Goal: Task Accomplishment & Management: Manage account settings

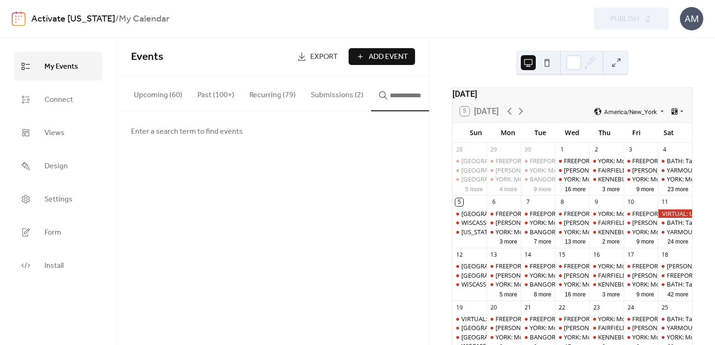
click at [321, 92] on button "Submissions (2)" at bounding box center [337, 93] width 68 height 35
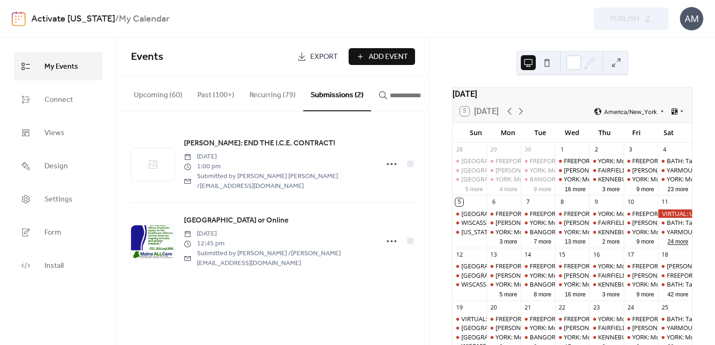
click at [665, 246] on button "24 more" at bounding box center [678, 241] width 28 height 9
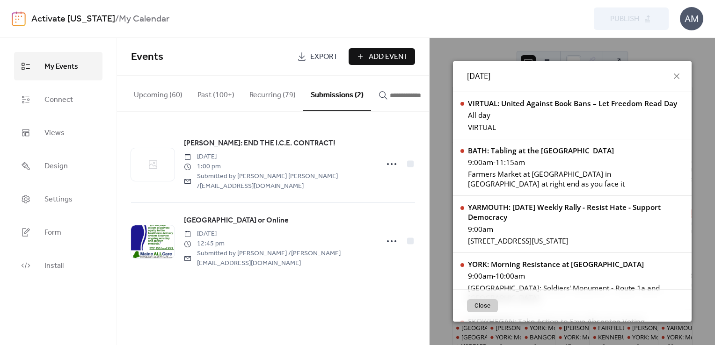
drag, startPoint x: 691, startPoint y: 101, endPoint x: 689, endPoint y: 88, distance: 12.8
click at [689, 88] on div "Sat, Oct 11, 2025 VIRTUAL: United Against Book Bans – Let Freedom Read Day All …" at bounding box center [572, 191] width 239 height 261
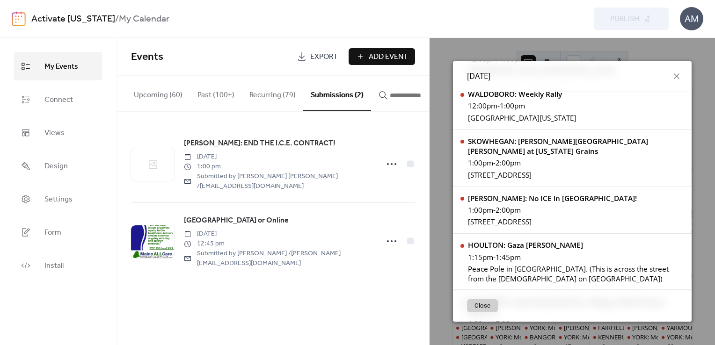
scroll to position [1186, 0]
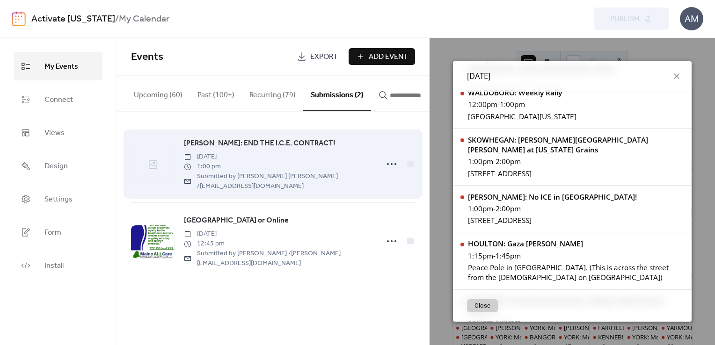
click at [285, 148] on span "[PERSON_NAME]: END THE I.C.E. CONTRACT!" at bounding box center [260, 143] width 152 height 11
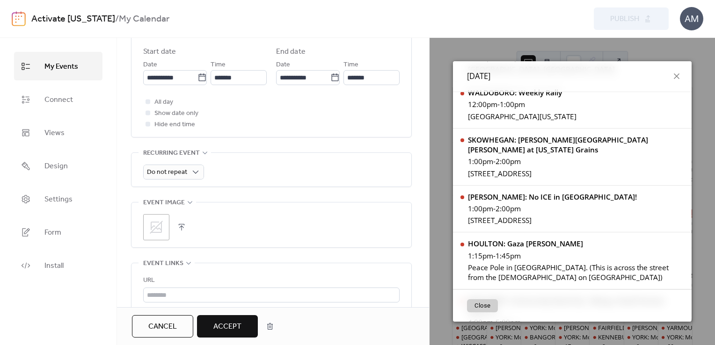
scroll to position [393, 0]
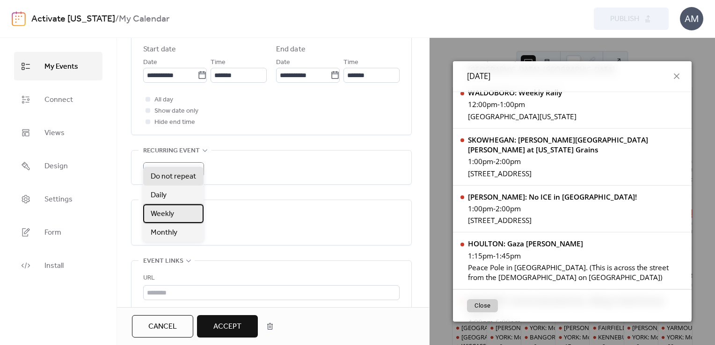
click at [168, 216] on span "Weekly" at bounding box center [162, 214] width 23 height 11
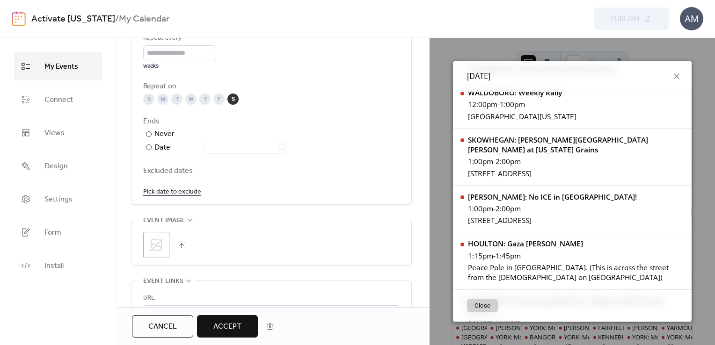
scroll to position [543, 0]
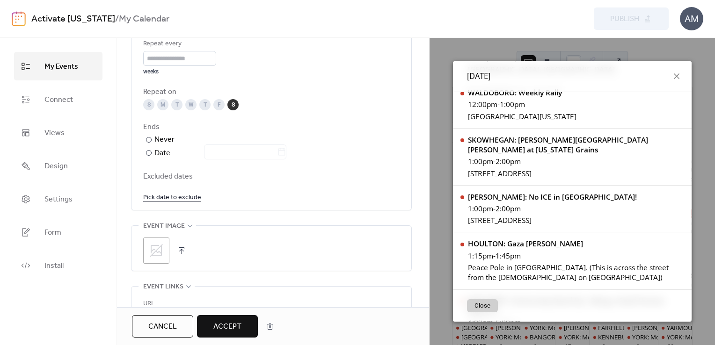
click at [180, 191] on link "Pick date to exclude" at bounding box center [172, 197] width 58 height 12
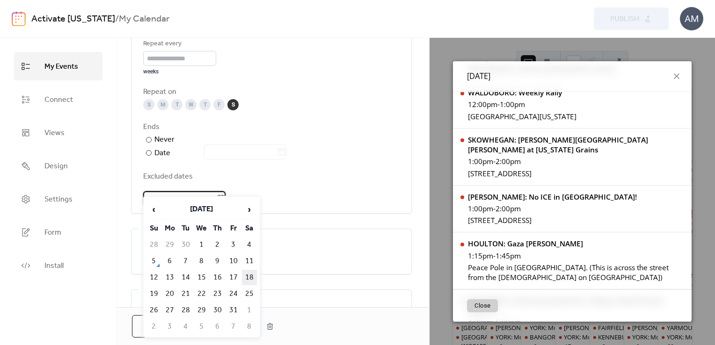
click at [247, 276] on td "18" at bounding box center [249, 277] width 15 height 15
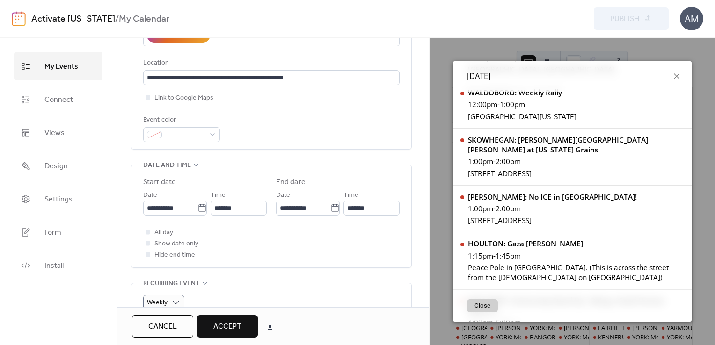
scroll to position [263, 0]
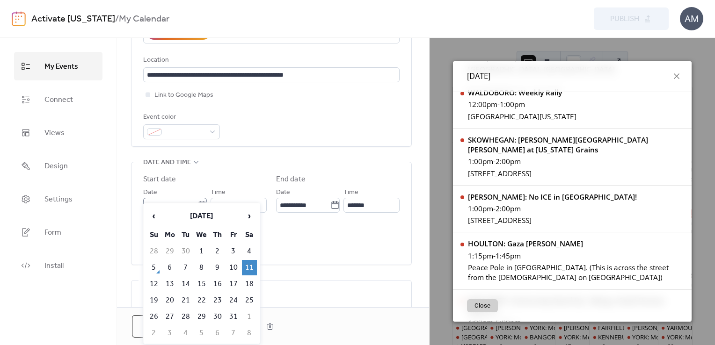
click at [200, 201] on icon at bounding box center [201, 204] width 7 height 7
click at [197, 198] on input "**********" at bounding box center [170, 205] width 54 height 15
click at [248, 298] on td "25" at bounding box center [249, 300] width 15 height 15
type input "**********"
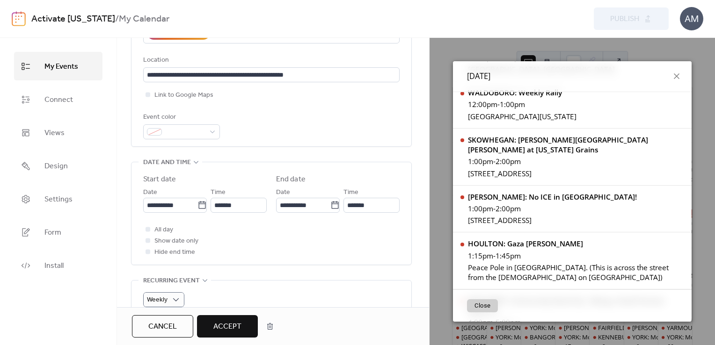
click at [227, 322] on span "Accept" at bounding box center [227, 327] width 28 height 11
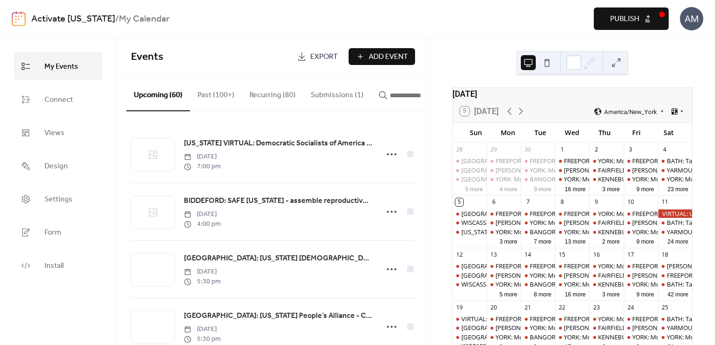
click at [629, 22] on span "Publish" at bounding box center [624, 19] width 29 height 11
click at [320, 96] on button "Submissions (1)" at bounding box center [337, 93] width 68 height 35
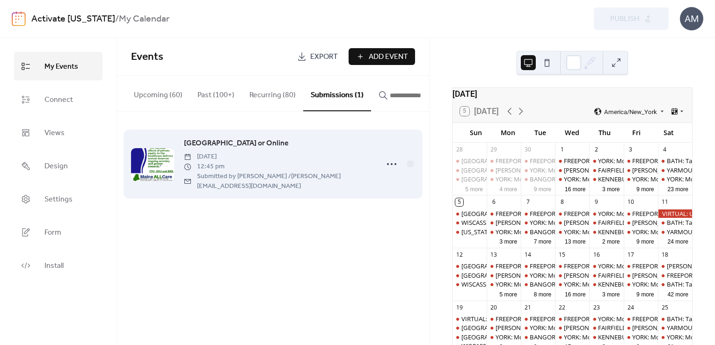
click at [250, 142] on span "Augusta State House or Online" at bounding box center [236, 143] width 105 height 11
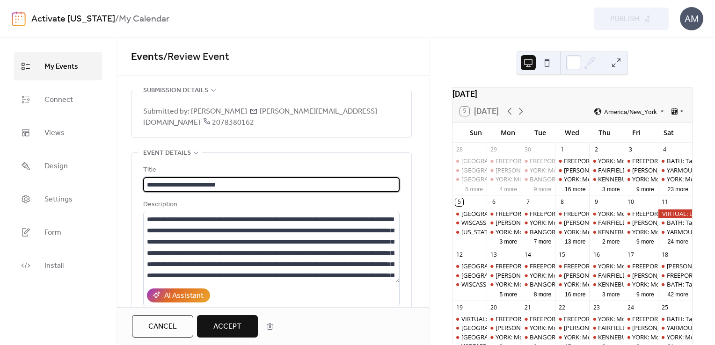
drag, startPoint x: 170, startPoint y: 171, endPoint x: 140, endPoint y: 174, distance: 30.5
click at [140, 174] on div "**********" at bounding box center [272, 281] width 280 height 256
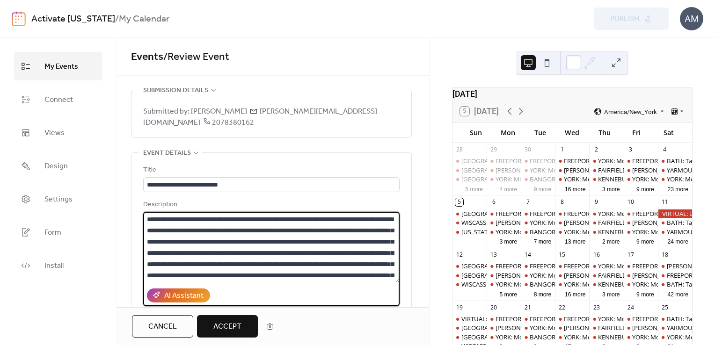
drag, startPoint x: 263, startPoint y: 206, endPoint x: 205, endPoint y: 219, distance: 59.8
click at [205, 219] on textarea at bounding box center [271, 247] width 256 height 71
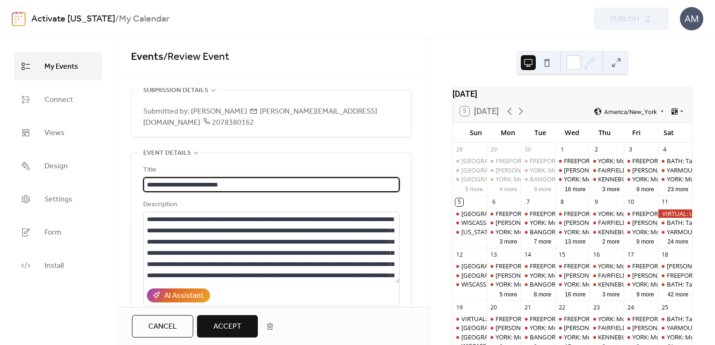
drag, startPoint x: 240, startPoint y: 174, endPoint x: 179, endPoint y: 172, distance: 60.9
click at [179, 177] on input "**********" at bounding box center [271, 184] width 256 height 15
paste input "**********"
click at [181, 177] on input "**********" at bounding box center [271, 184] width 256 height 15
drag, startPoint x: 359, startPoint y: 173, endPoint x: 125, endPoint y: 173, distance: 234.0
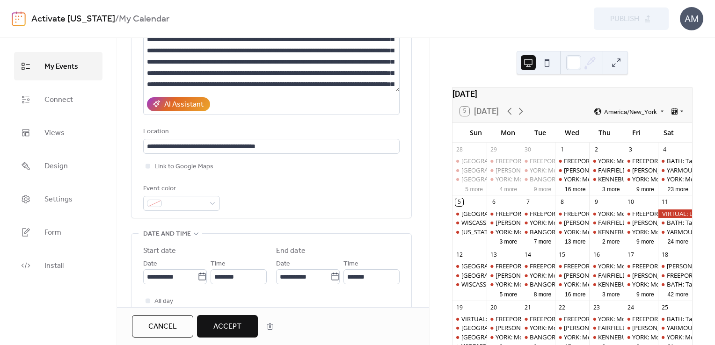
scroll to position [195, 0]
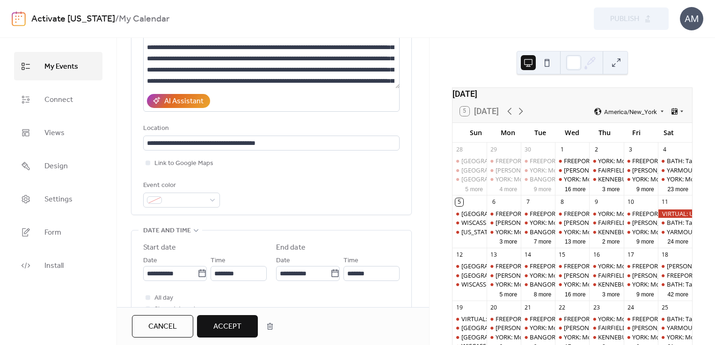
type input "**********"
click at [217, 327] on span "Accept" at bounding box center [227, 327] width 28 height 11
click at [622, 14] on span "Publish" at bounding box center [624, 19] width 29 height 11
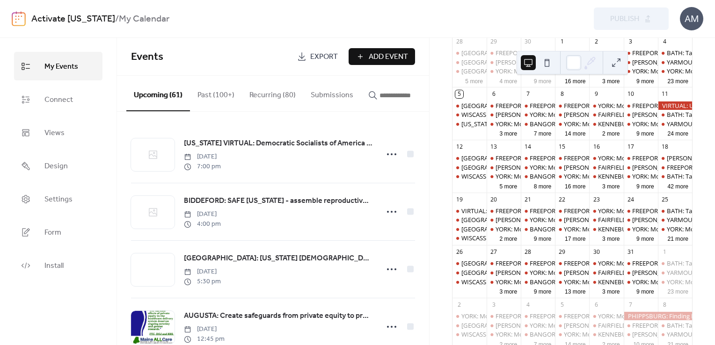
scroll to position [110, 0]
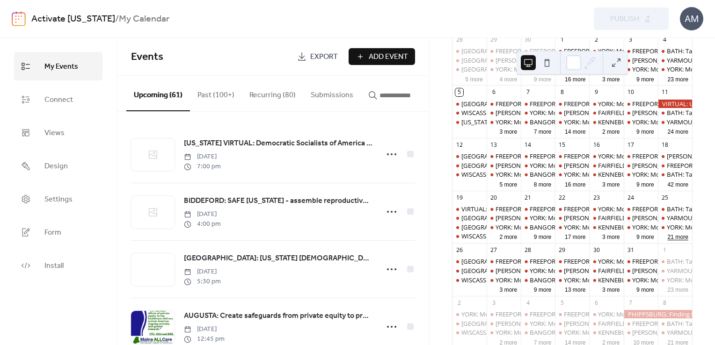
click at [668, 241] on button "21 more" at bounding box center [678, 236] width 28 height 9
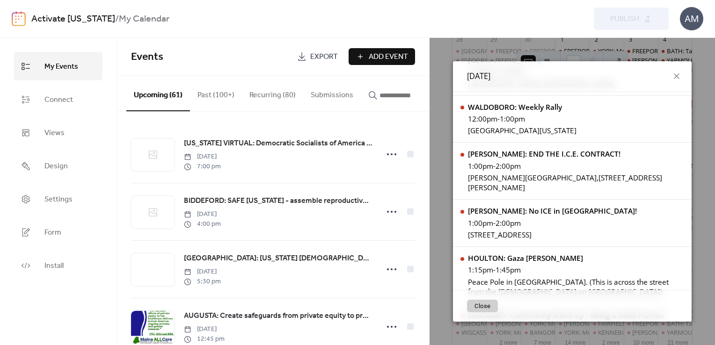
scroll to position [1022, 0]
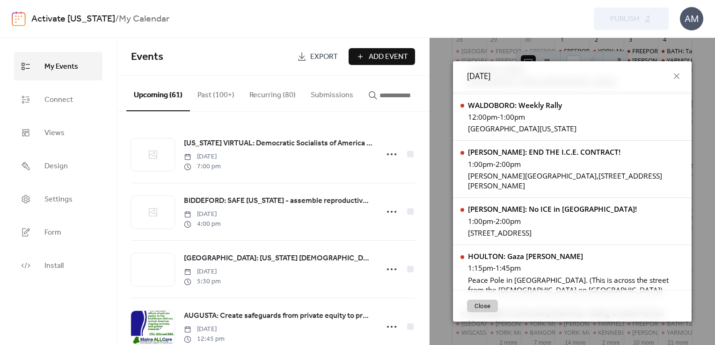
click at [389, 99] on input "button" at bounding box center [408, 95] width 56 height 11
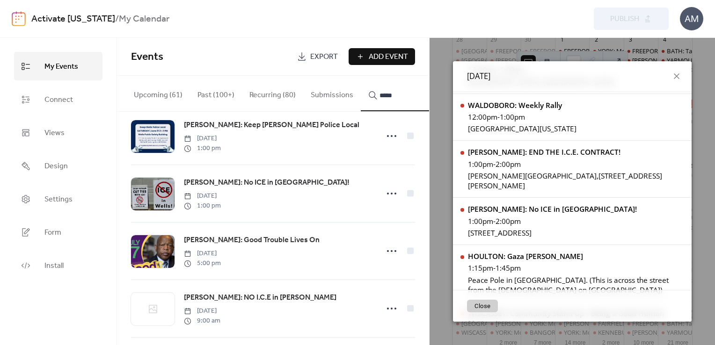
scroll to position [291, 0]
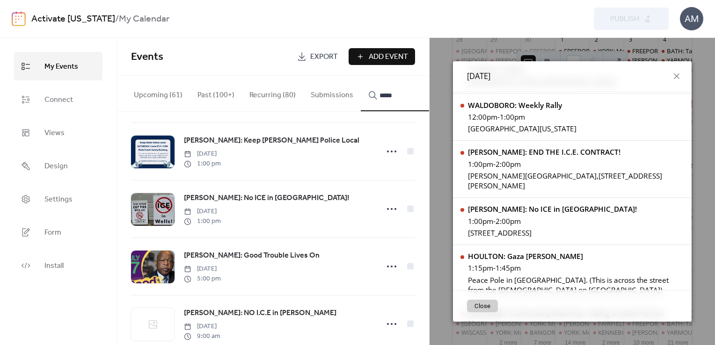
type input "*****"
click at [391, 210] on circle at bounding box center [392, 209] width 2 height 2
click at [367, 275] on span "Delete" at bounding box center [369, 276] width 20 height 11
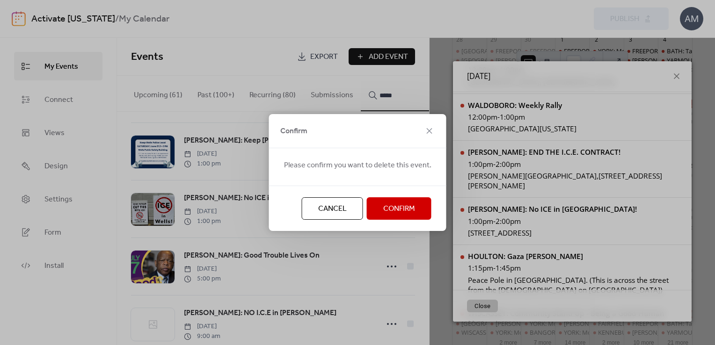
click at [387, 213] on span "Confirm" at bounding box center [399, 209] width 32 height 11
click at [613, 14] on span "Publish" at bounding box center [624, 19] width 29 height 11
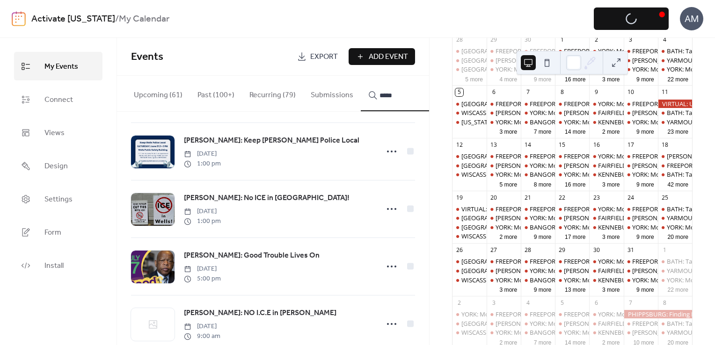
click at [622, 18] on div "Preview Publish" at bounding box center [526, 18] width 285 height 22
click at [668, 136] on button "23 more" at bounding box center [678, 131] width 28 height 9
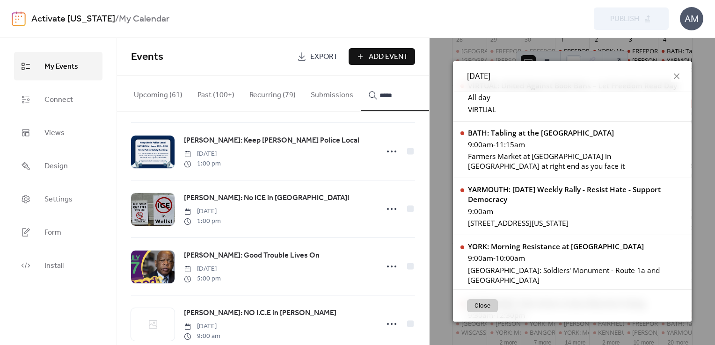
scroll to position [0, 0]
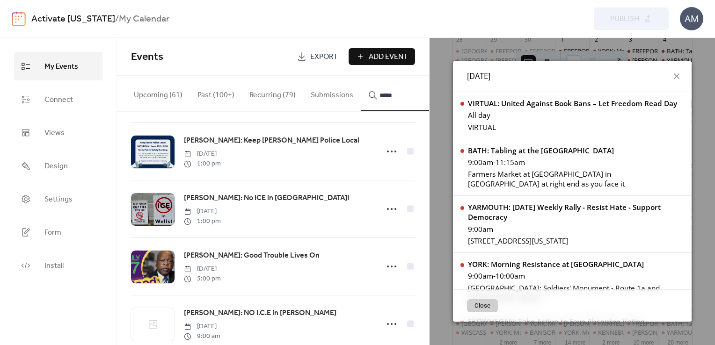
click at [399, 95] on input "*****" at bounding box center [408, 95] width 56 height 11
click at [387, 213] on icon at bounding box center [391, 209] width 15 height 15
click at [366, 246] on span "Duplicate" at bounding box center [373, 246] width 28 height 11
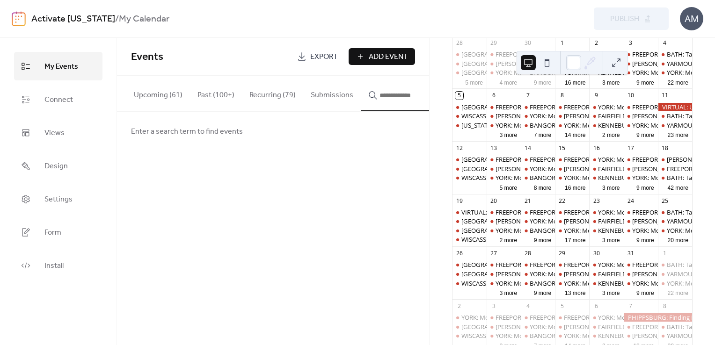
scroll to position [107, 0]
click at [668, 244] on button "20 more" at bounding box center [678, 239] width 28 height 9
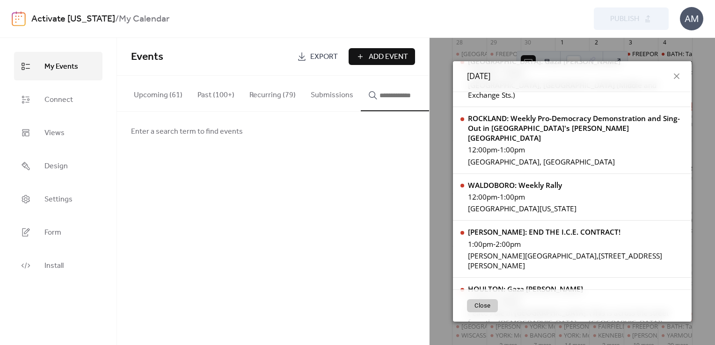
scroll to position [922, 0]
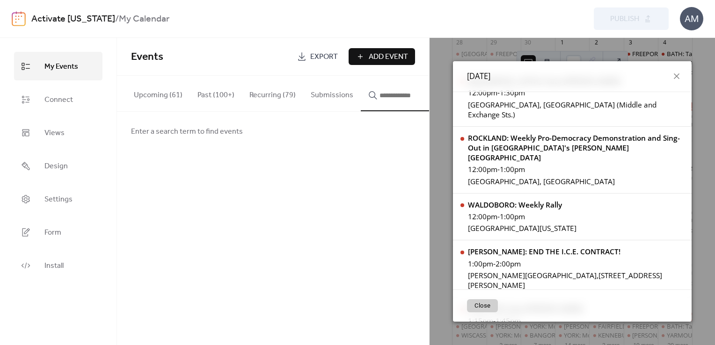
click at [391, 97] on input "button" at bounding box center [408, 95] width 56 height 11
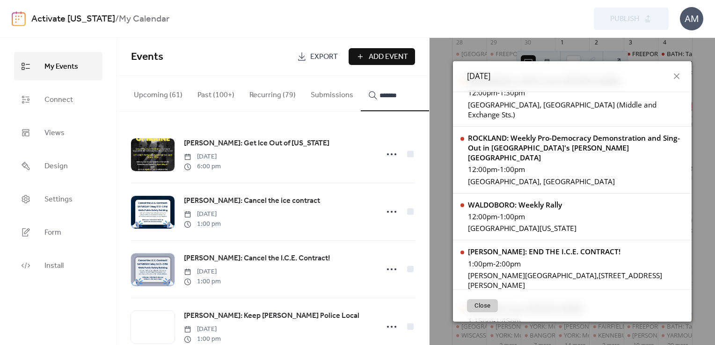
click at [361, 76] on button "******" at bounding box center [402, 94] width 82 height 36
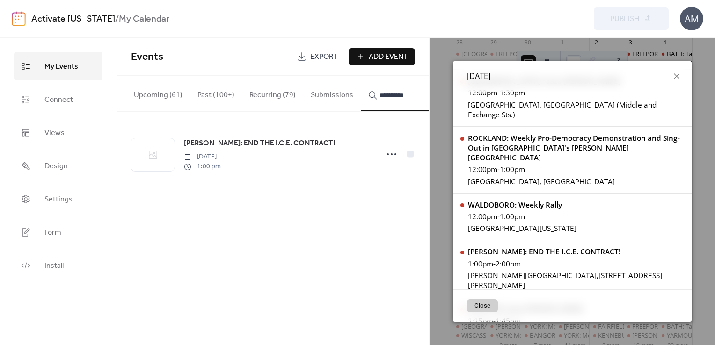
type input "**********"
click at [390, 158] on icon at bounding box center [391, 154] width 15 height 15
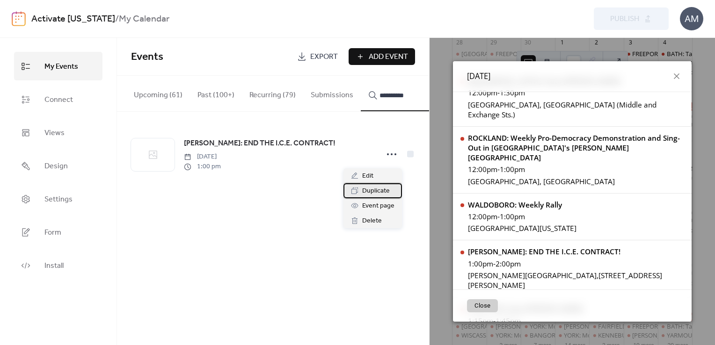
click at [371, 193] on span "Duplicate" at bounding box center [376, 191] width 28 height 11
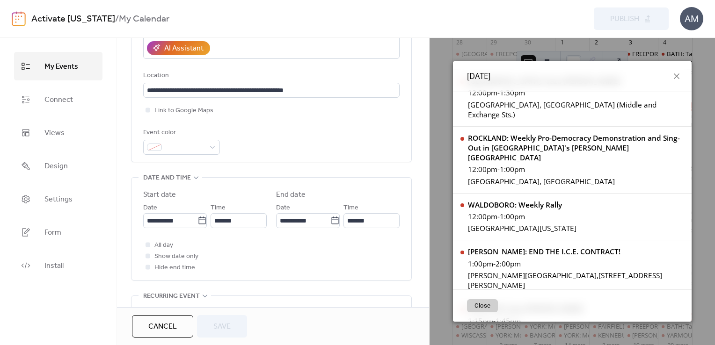
scroll to position [250, 0]
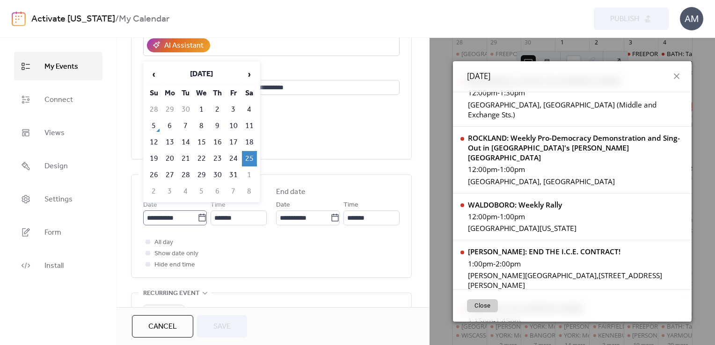
click at [198, 213] on icon at bounding box center [201, 217] width 9 height 9
click at [197, 211] on input "**********" at bounding box center [170, 218] width 54 height 15
click at [248, 122] on td "11" at bounding box center [249, 125] width 15 height 15
type input "**********"
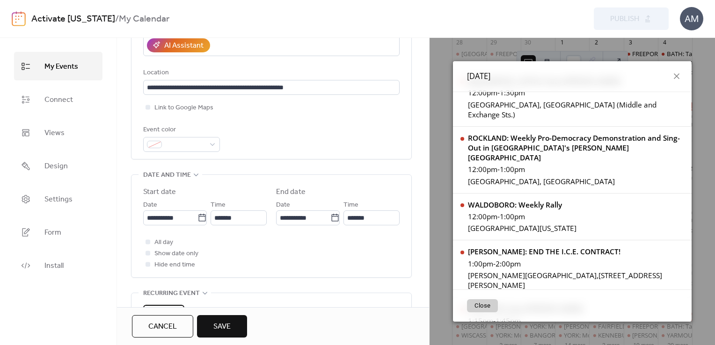
click at [167, 305] on div "Weekly" at bounding box center [163, 312] width 41 height 15
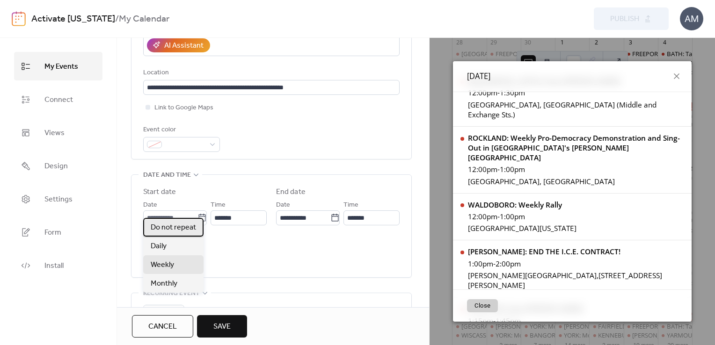
click at [175, 227] on span "Do not repeat" at bounding box center [173, 227] width 45 height 11
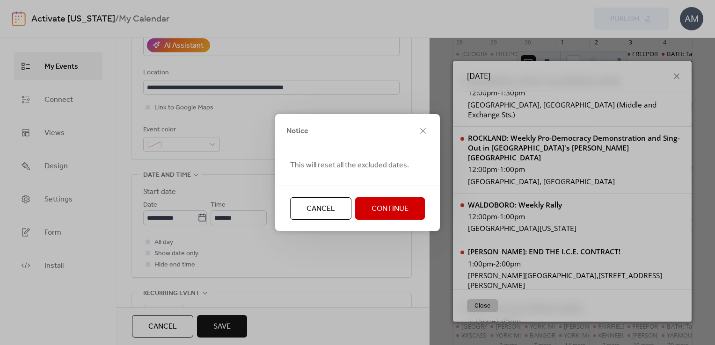
click at [369, 212] on button "Continue" at bounding box center [390, 208] width 70 height 22
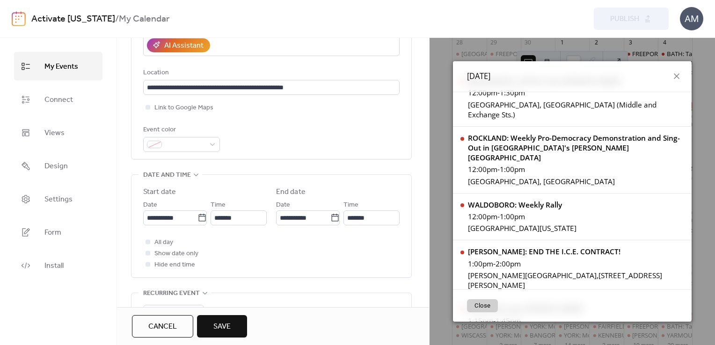
click at [235, 324] on button "Save" at bounding box center [222, 326] width 50 height 22
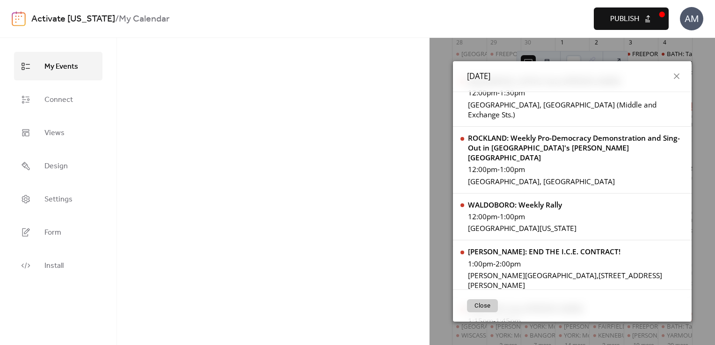
click at [630, 22] on span "Publish" at bounding box center [624, 19] width 29 height 11
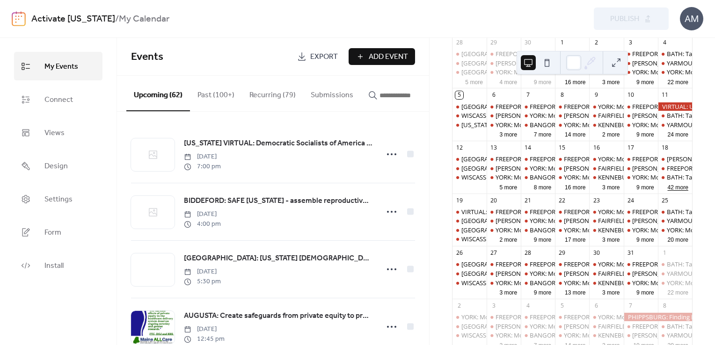
click at [666, 191] on button "42 more" at bounding box center [678, 187] width 28 height 9
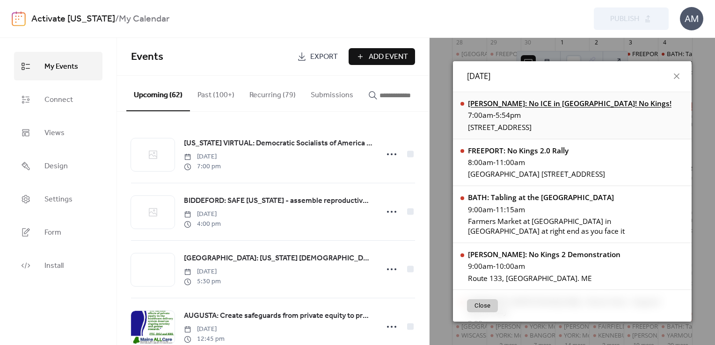
click at [532, 105] on div "WELLS: No ICE in Wells! No Kings!" at bounding box center [570, 104] width 204 height 10
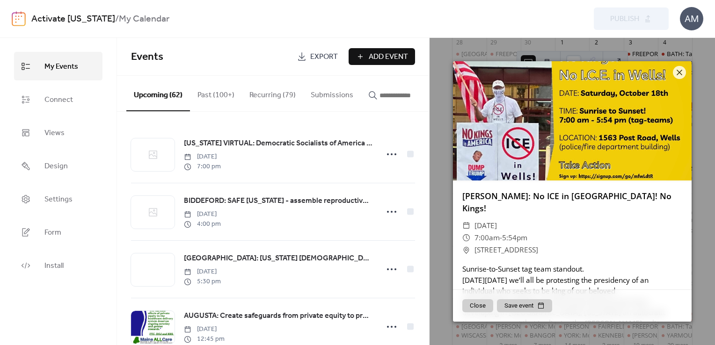
click at [381, 96] on input "button" at bounding box center [408, 95] width 56 height 11
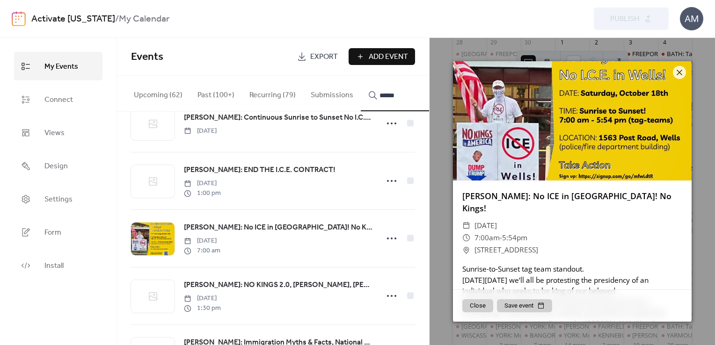
scroll to position [625, 0]
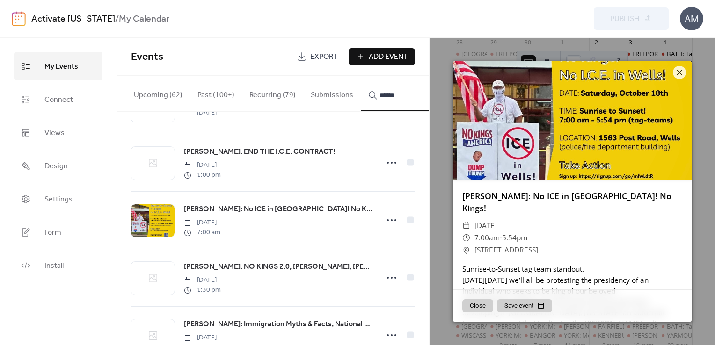
type input "******"
click at [271, 211] on span "WELLS: No ICE in Wells! No Kings!" at bounding box center [278, 209] width 189 height 11
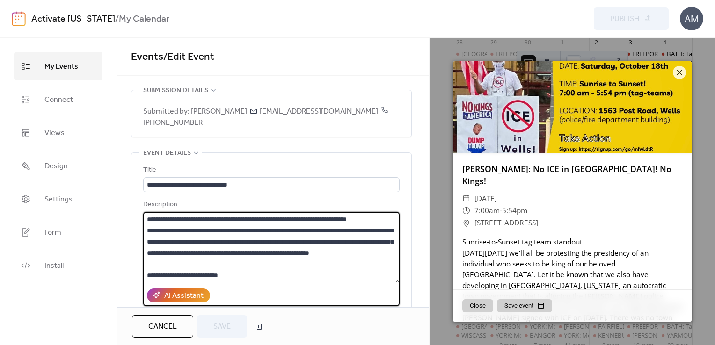
scroll to position [21, 0]
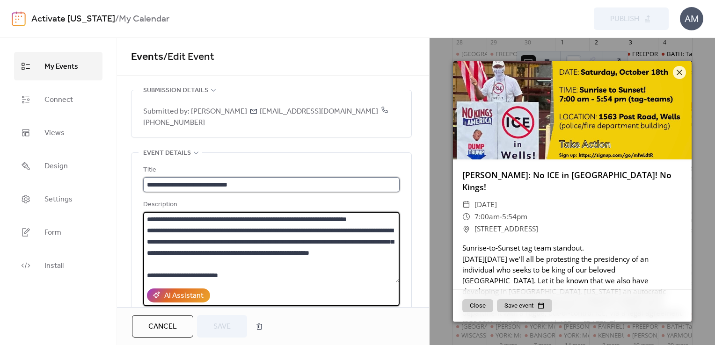
click at [222, 177] on input "**********" at bounding box center [271, 184] width 256 height 15
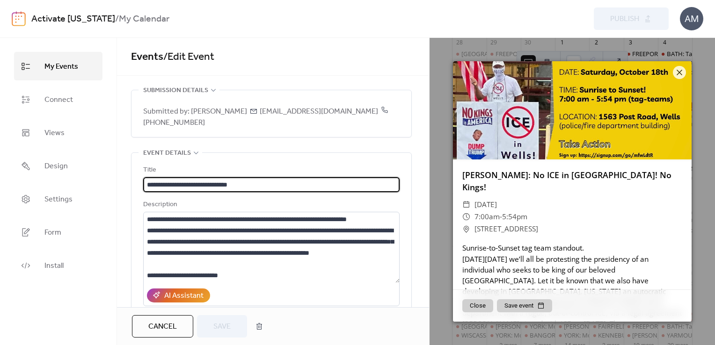
click at [222, 177] on input "**********" at bounding box center [271, 184] width 256 height 15
type input "**********"
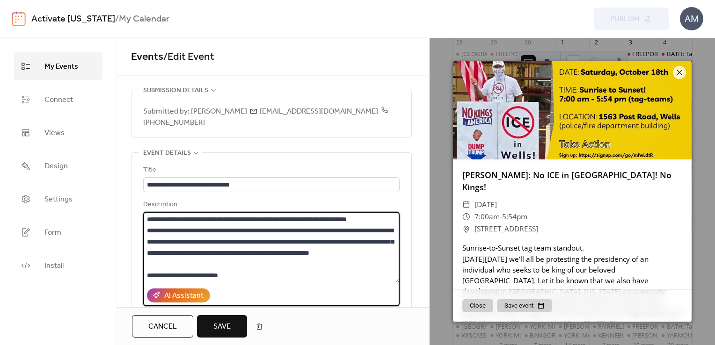
scroll to position [69, 0]
click at [220, 330] on span "Save" at bounding box center [221, 327] width 17 height 11
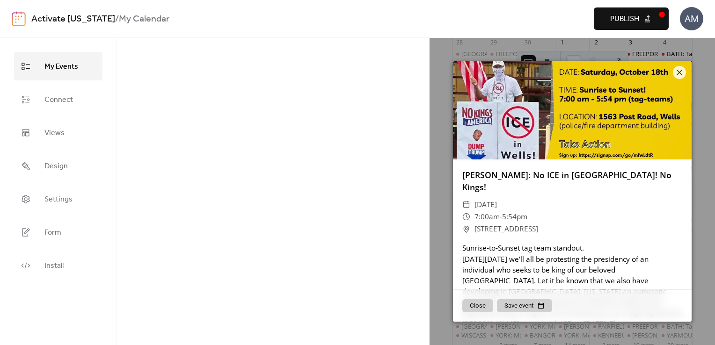
click at [603, 16] on button "Publish" at bounding box center [631, 18] width 75 height 22
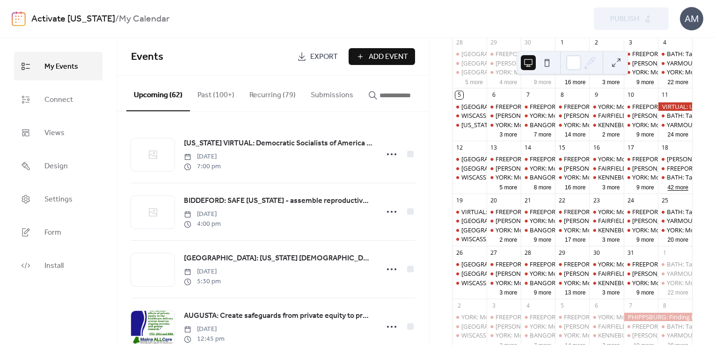
click at [664, 191] on button "42 more" at bounding box center [678, 187] width 28 height 9
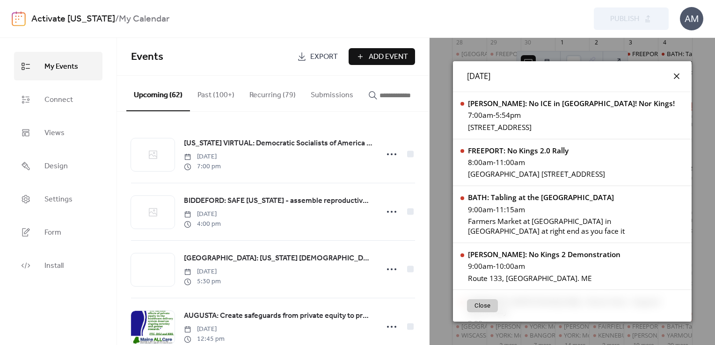
click at [674, 78] on icon at bounding box center [677, 76] width 6 height 6
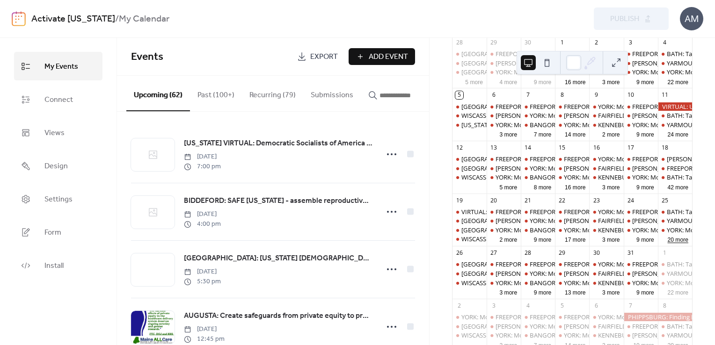
click at [665, 244] on button "20 more" at bounding box center [678, 239] width 28 height 9
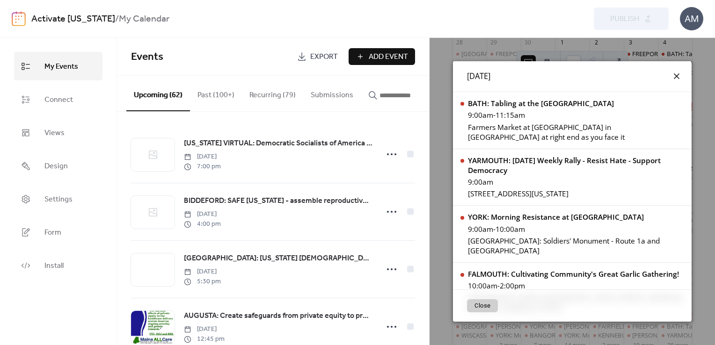
click at [673, 76] on icon at bounding box center [676, 76] width 11 height 11
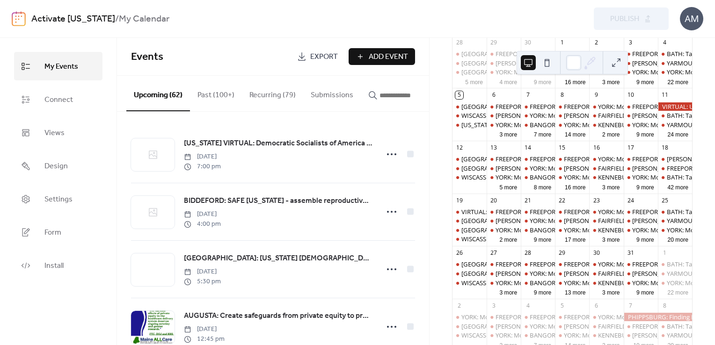
click at [665, 260] on div "1" at bounding box center [675, 253] width 34 height 14
click at [666, 297] on button "22 more" at bounding box center [678, 292] width 28 height 9
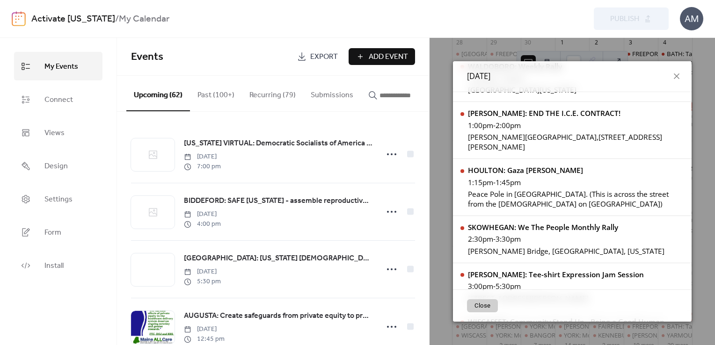
scroll to position [1070, 0]
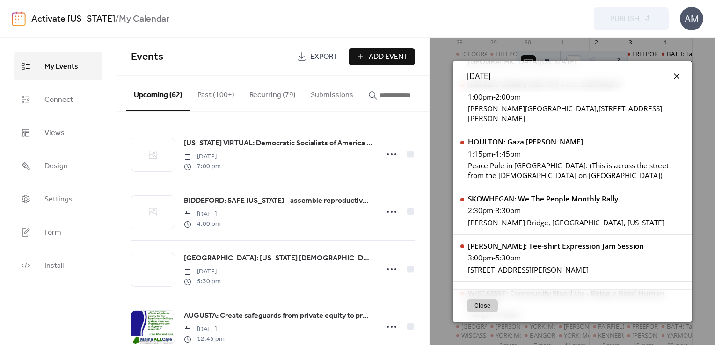
click at [672, 76] on icon at bounding box center [676, 76] width 11 height 11
